Goal: Information Seeking & Learning: Learn about a topic

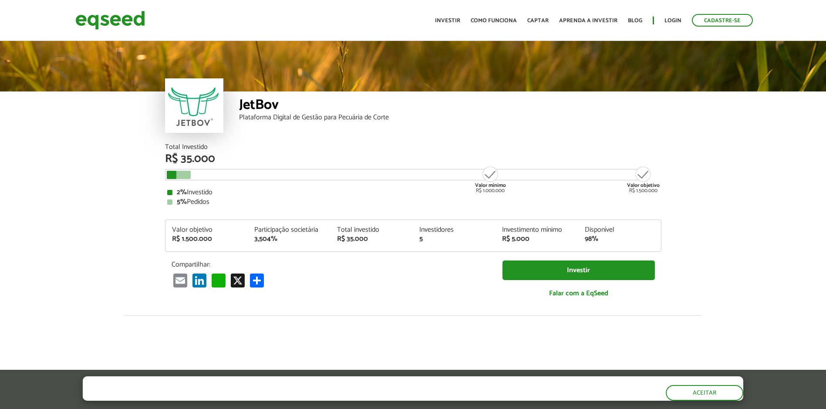
scroll to position [1073, 0]
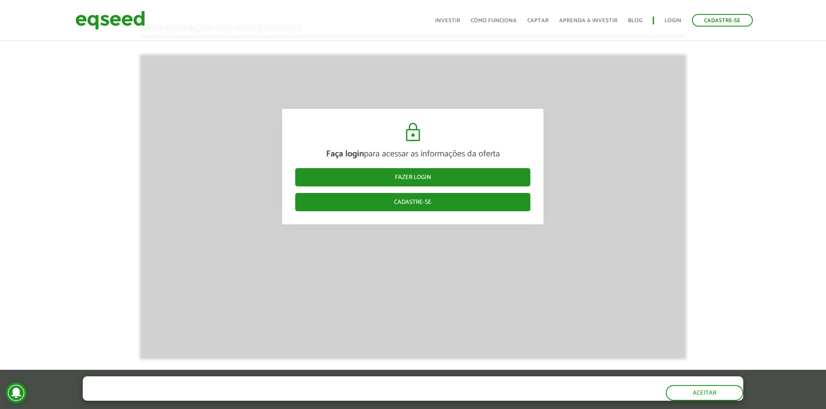
scroll to position [1160, 0]
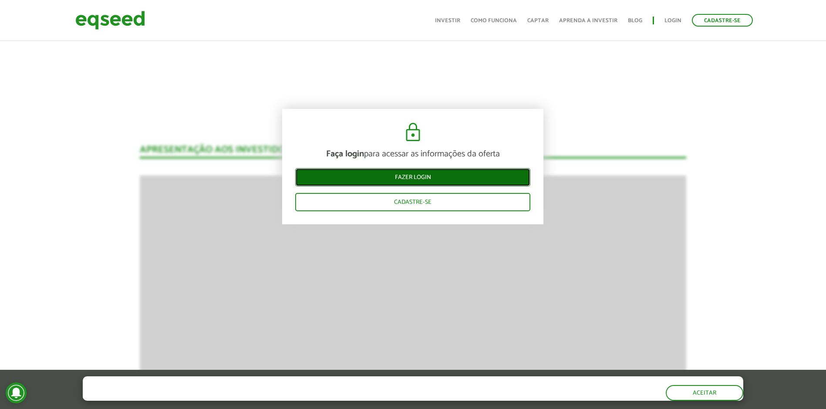
click at [413, 175] on link "Fazer login" at bounding box center [412, 177] width 235 height 18
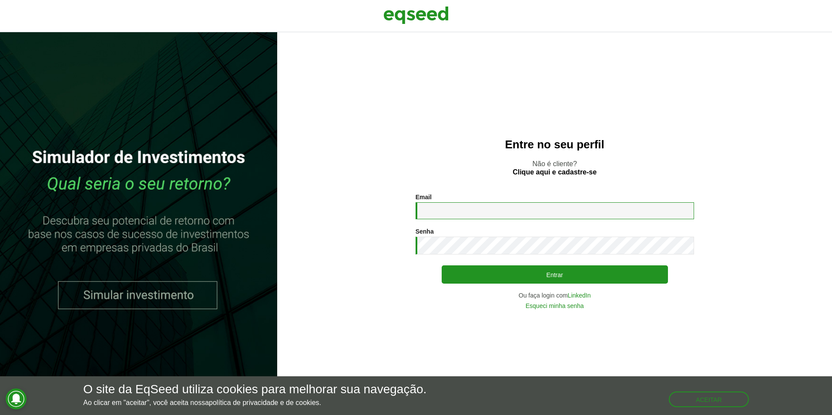
click at [540, 215] on input "Email *" at bounding box center [555, 210] width 279 height 17
type input "**********"
click at [442, 266] on button "Entrar" at bounding box center [555, 275] width 226 height 18
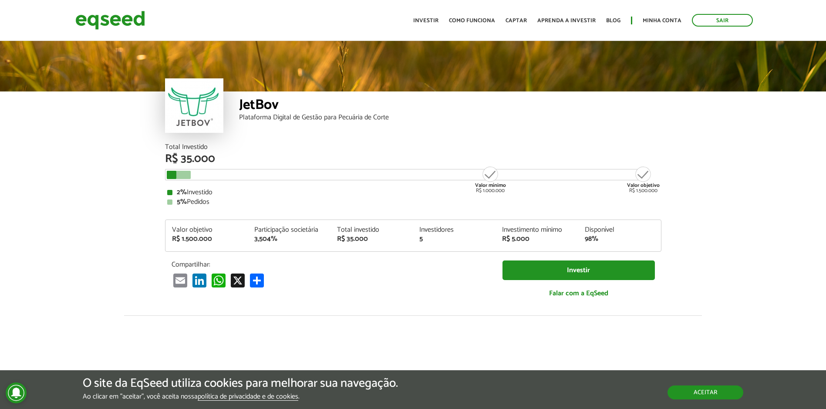
click at [689, 397] on button "Aceitar" at bounding box center [705, 392] width 76 height 14
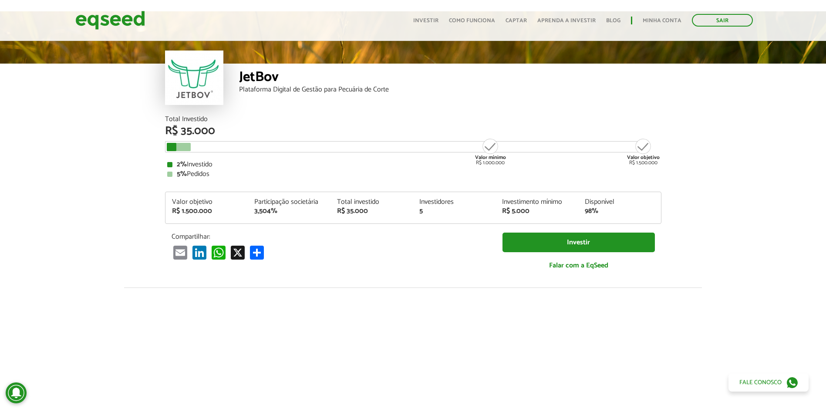
scroll to position [44, 0]
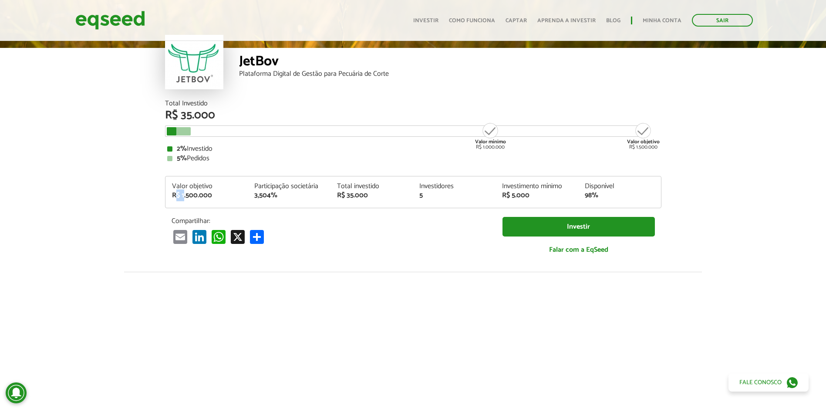
drag, startPoint x: 175, startPoint y: 194, endPoint x: 186, endPoint y: 196, distance: 11.5
click at [186, 196] on div "R$ 1.500.000" at bounding box center [207, 195] width 70 height 7
drag, startPoint x: 186, startPoint y: 196, endPoint x: 280, endPoint y: 219, distance: 97.1
click at [278, 225] on p "Compartilhar:" at bounding box center [331, 221] width 318 height 8
drag, startPoint x: 255, startPoint y: 195, endPoint x: 265, endPoint y: 198, distance: 10.8
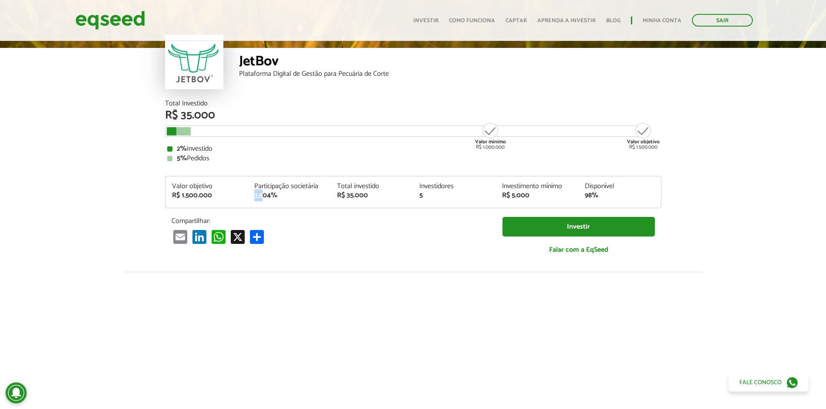
click at [265, 198] on div "3,504%" at bounding box center [289, 195] width 70 height 7
drag, startPoint x: 265, startPoint y: 198, endPoint x: 271, endPoint y: 197, distance: 6.1
click at [271, 197] on div "3,504%" at bounding box center [289, 195] width 70 height 7
click at [271, 198] on div "3,504%" at bounding box center [289, 195] width 70 height 7
click at [269, 196] on div "3,504%" at bounding box center [289, 195] width 70 height 7
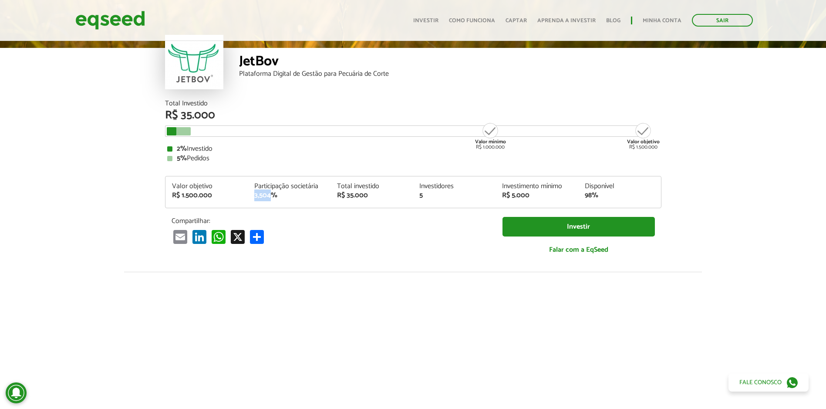
click at [269, 196] on div "3,504%" at bounding box center [289, 195] width 70 height 7
drag, startPoint x: 269, startPoint y: 196, endPoint x: 272, endPoint y: 202, distance: 6.8
click at [272, 201] on div "Valor objetivo R$ 1.500.000 Participação societária 3,504% Total investido R$ 3…" at bounding box center [412, 195] width 495 height 25
click at [182, 198] on div "R$ 1.500.000" at bounding box center [207, 195] width 70 height 7
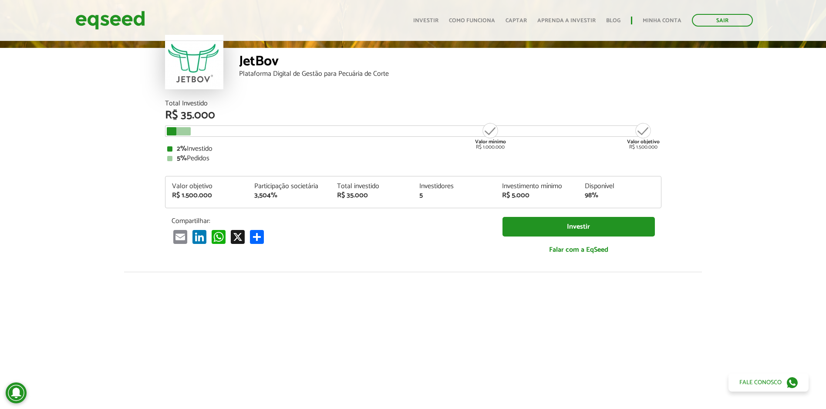
click at [363, 226] on div "Compartilhar: Email LinkedIn WhatsApp X Compartilhar" at bounding box center [330, 230] width 331 height 27
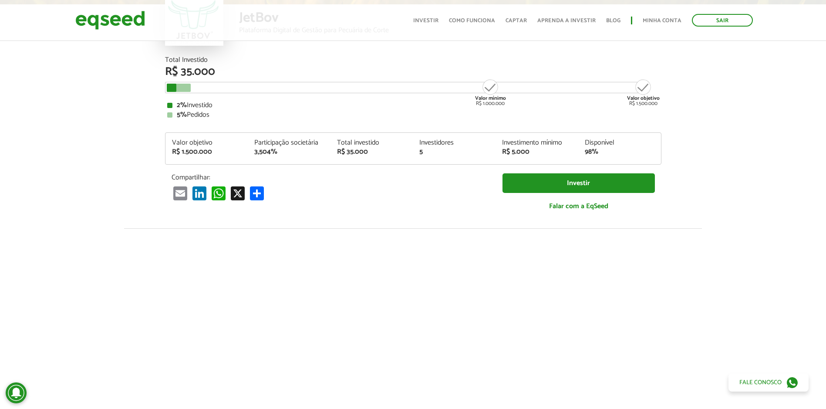
click at [494, 87] on div "Valor mínimo R$ 1.000.000" at bounding box center [490, 92] width 33 height 28
click at [483, 86] on div "Valor mínimo R$ 1.000.000" at bounding box center [490, 92] width 33 height 28
drag, startPoint x: 347, startPoint y: 154, endPoint x: 357, endPoint y: 157, distance: 10.6
click at [357, 155] on div "Total investido R$ 35.000" at bounding box center [371, 147] width 83 height 16
drag, startPoint x: 357, startPoint y: 157, endPoint x: 412, endPoint y: 186, distance: 62.1
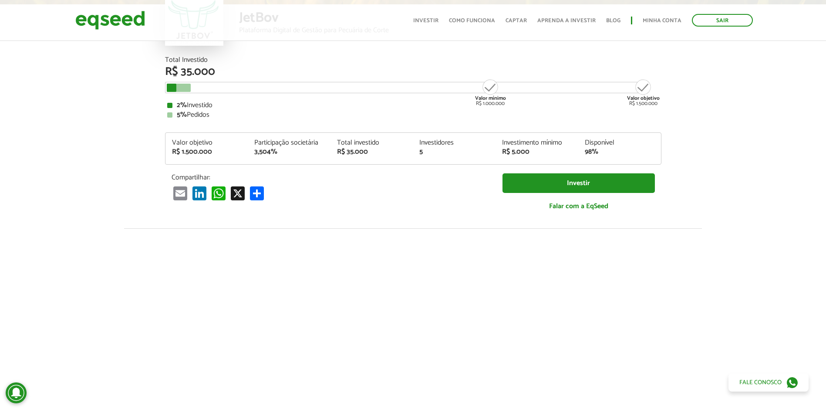
click at [413, 189] on div "Email LinkedIn WhatsApp X Compartilhar" at bounding box center [331, 193] width 318 height 14
drag, startPoint x: 412, startPoint y: 154, endPoint x: 427, endPoint y: 151, distance: 15.0
click at [426, 151] on div "Valor objetivo R$ 1.500.000 Participação societária 3,504% Total investido R$ 3…" at bounding box center [412, 151] width 495 height 25
drag, startPoint x: 427, startPoint y: 151, endPoint x: 433, endPoint y: 180, distance: 29.7
click at [433, 180] on p "Compartilhar:" at bounding box center [331, 177] width 318 height 8
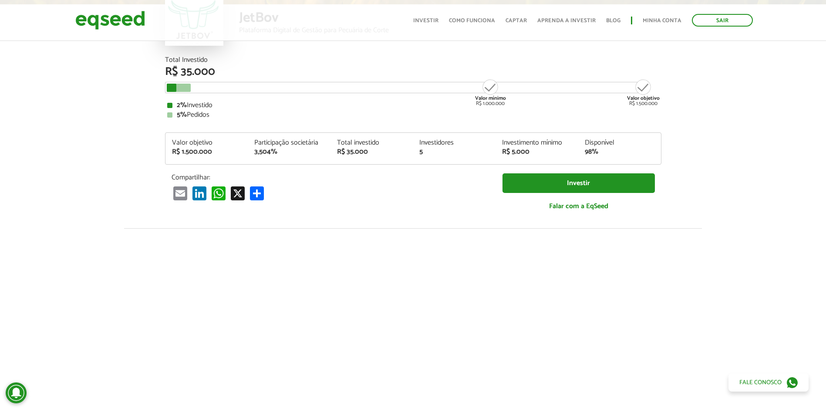
click at [357, 153] on div "R$ 35.000" at bounding box center [372, 151] width 70 height 7
click at [519, 150] on div "R$ 5.000" at bounding box center [537, 151] width 70 height 7
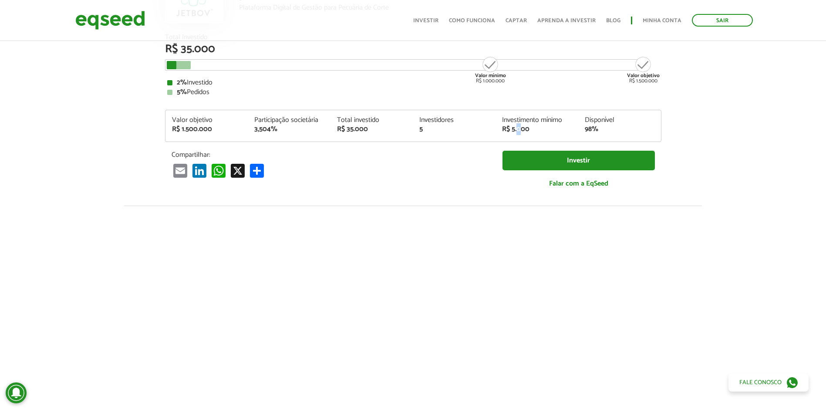
scroll to position [131, 0]
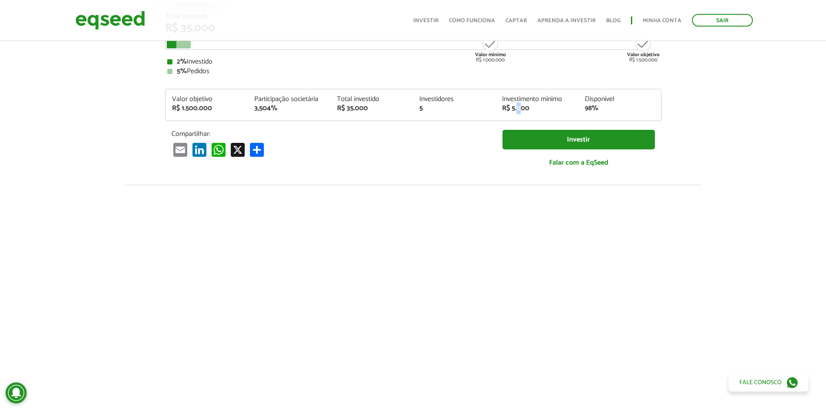
click at [475, 153] on div "Email LinkedIn WhatsApp X Compartilhar" at bounding box center [331, 149] width 318 height 14
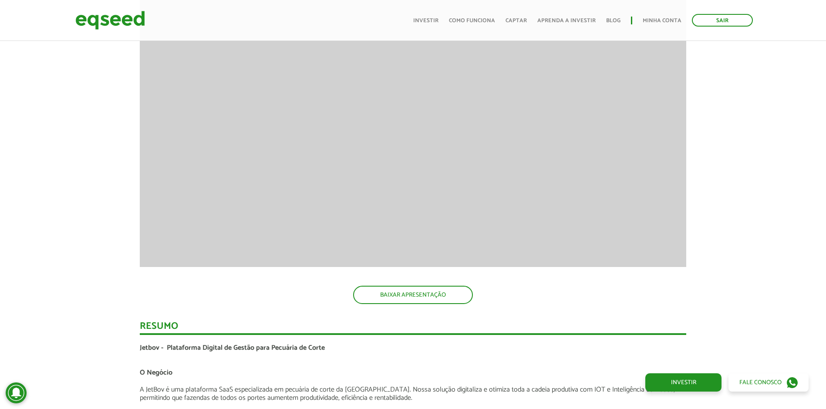
scroll to position [1219, 0]
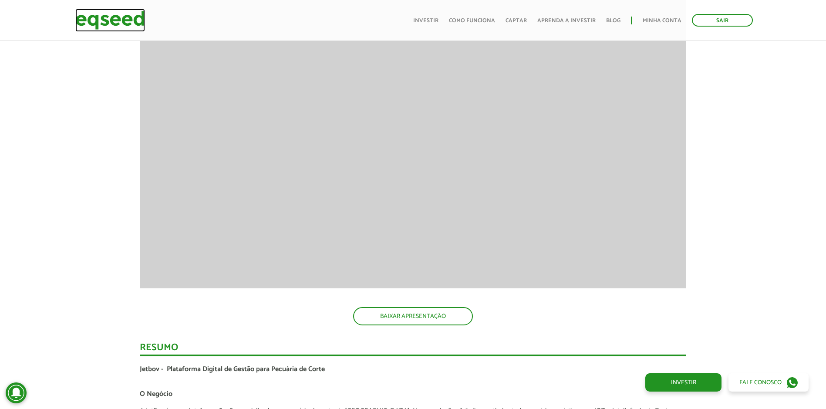
click at [117, 21] on img at bounding box center [110, 20] width 70 height 23
click at [118, 21] on img at bounding box center [110, 20] width 70 height 23
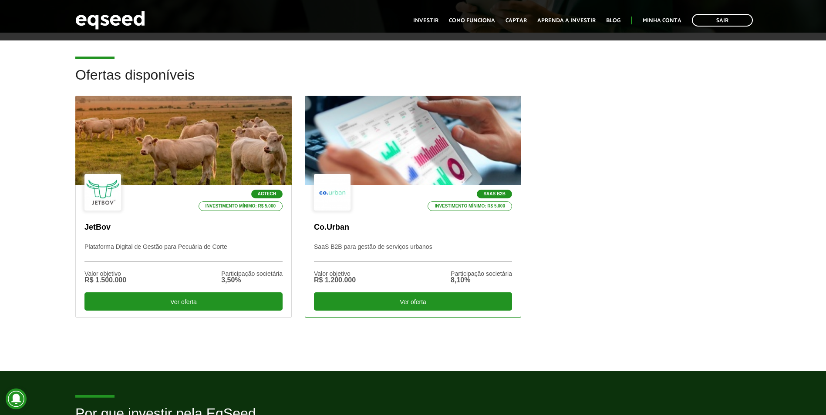
scroll to position [218, 0]
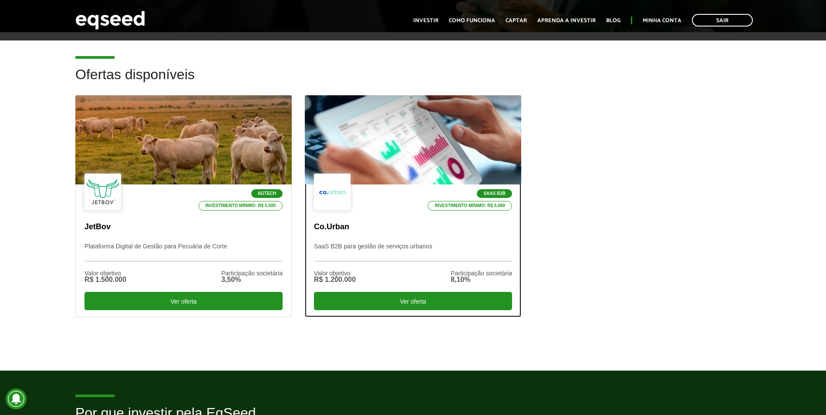
click at [413, 156] on div at bounding box center [412, 140] width 259 height 107
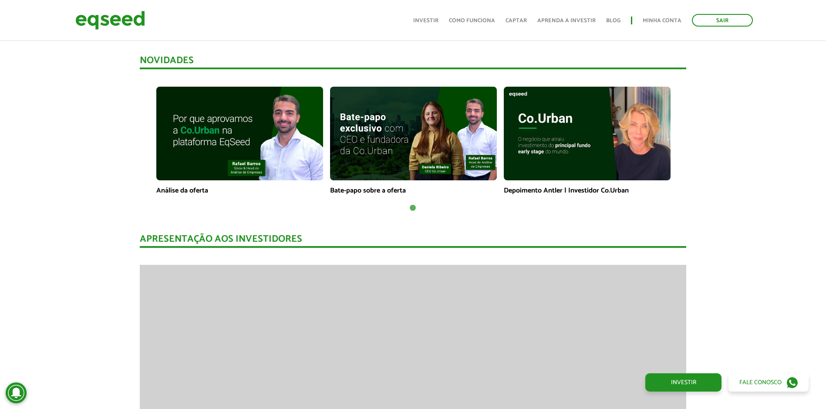
scroll to position [697, 0]
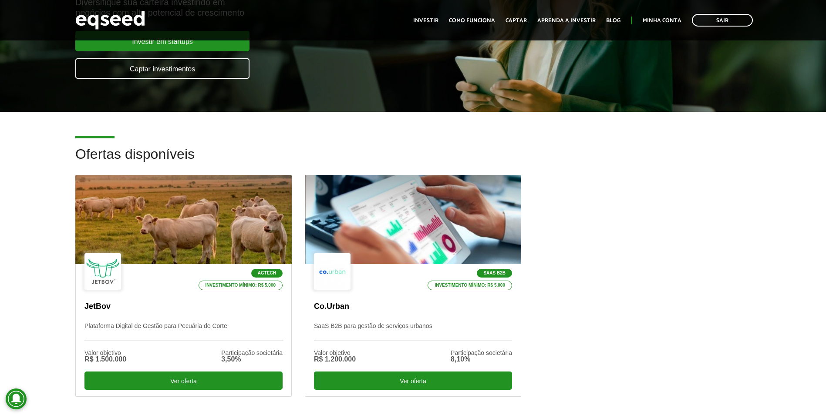
scroll to position [131, 0]
